Goal: Check status: Check status

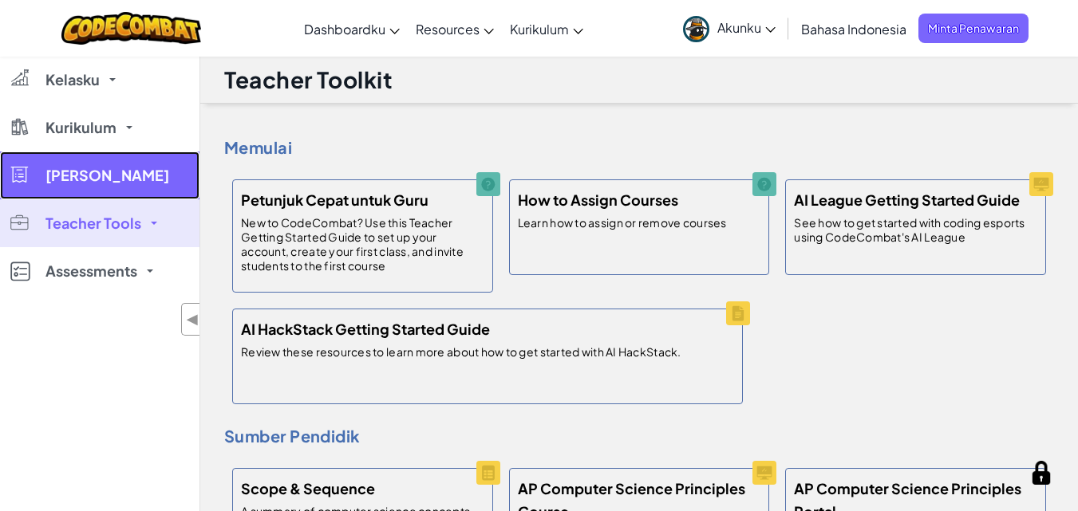
click at [116, 175] on span "[PERSON_NAME]" at bounding box center [107, 175] width 124 height 14
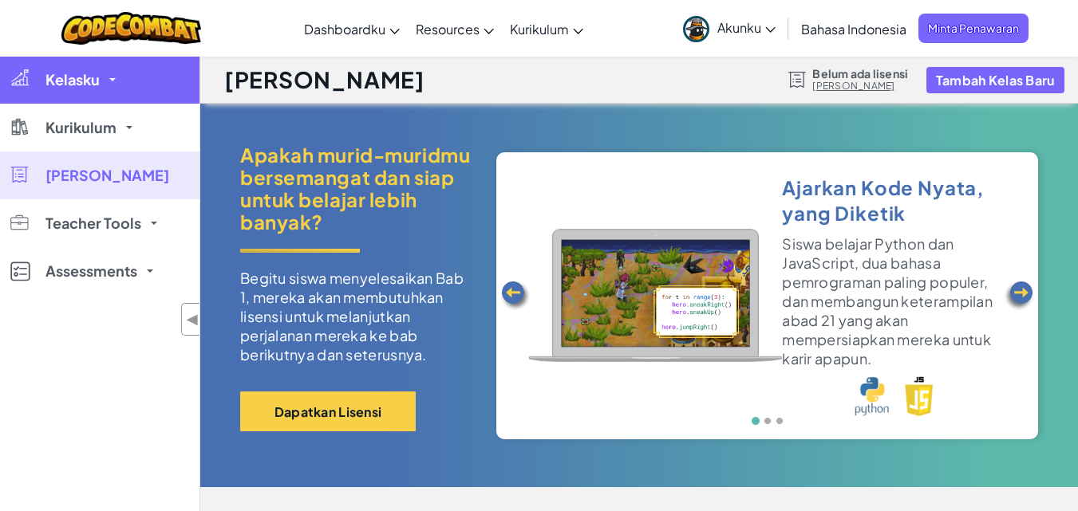
click at [60, 69] on link "Kelasku" at bounding box center [99, 80] width 199 height 48
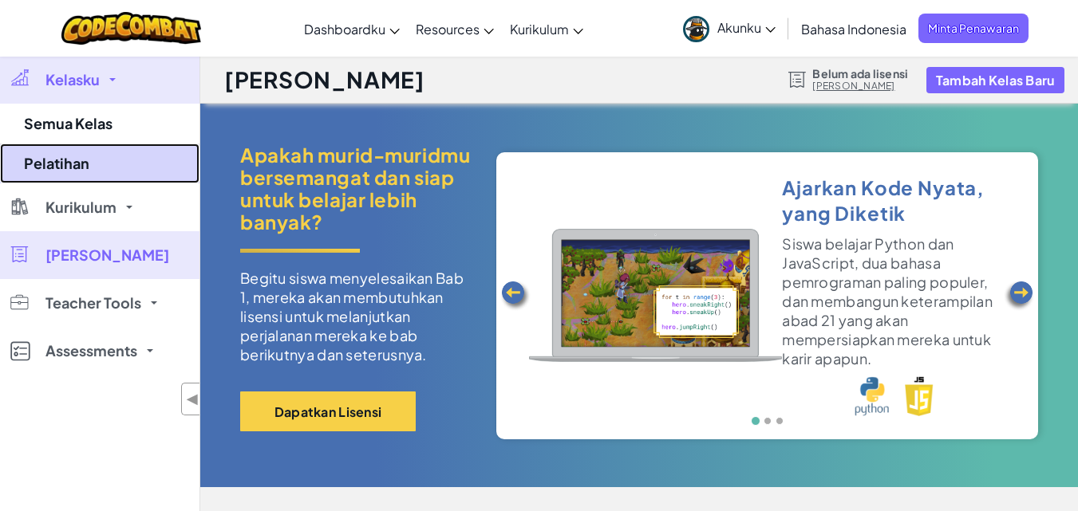
click at [63, 161] on link "Pelatihan" at bounding box center [99, 164] width 199 height 40
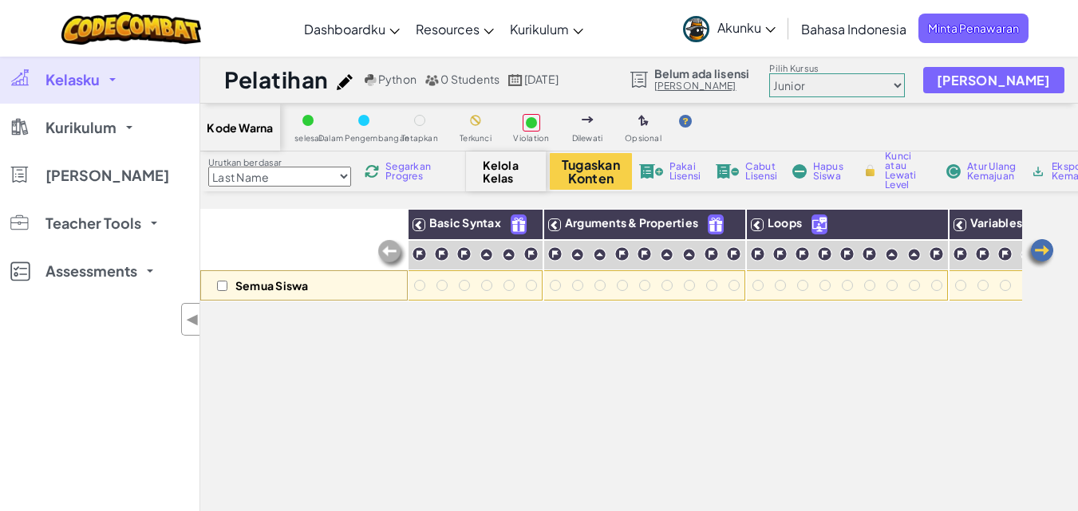
click at [99, 73] on span "Kelasku" at bounding box center [72, 80] width 54 height 14
